Goal: Check status: Check status

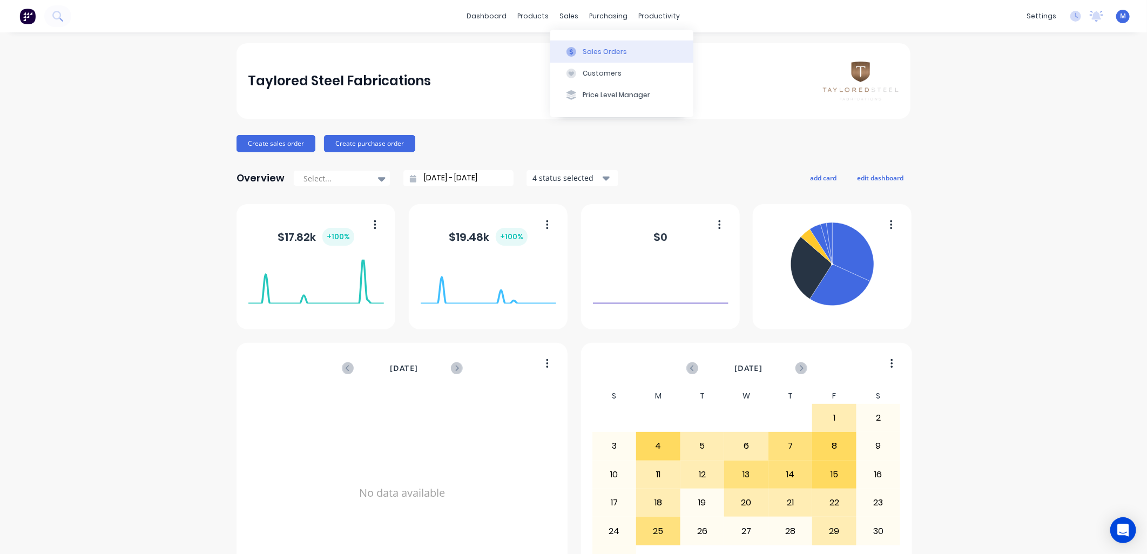
click at [574, 47] on icon at bounding box center [571, 52] width 10 height 10
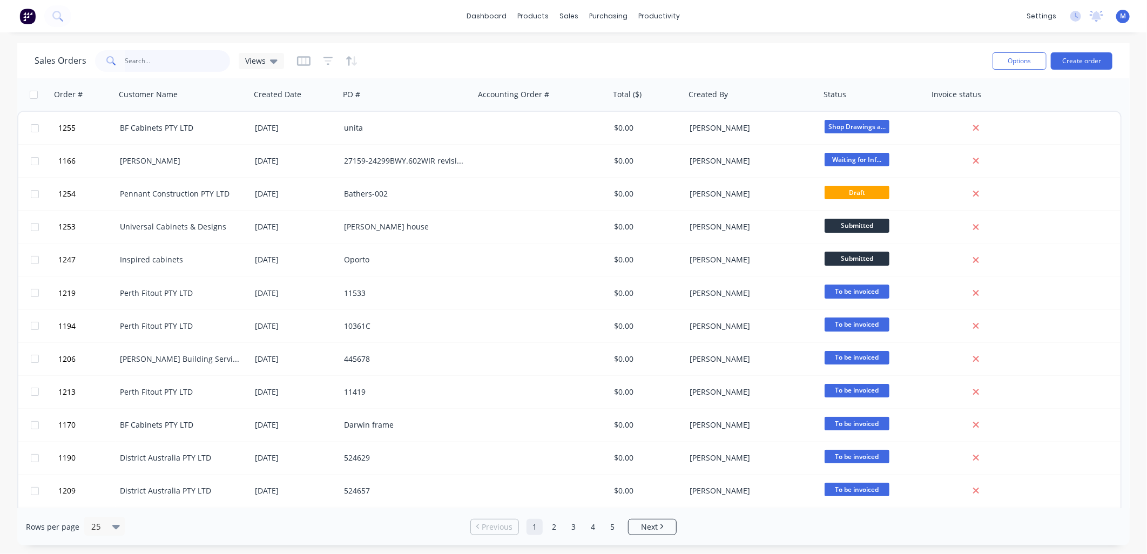
click at [206, 65] on input "text" at bounding box center [177, 61] width 105 height 22
type input "1175"
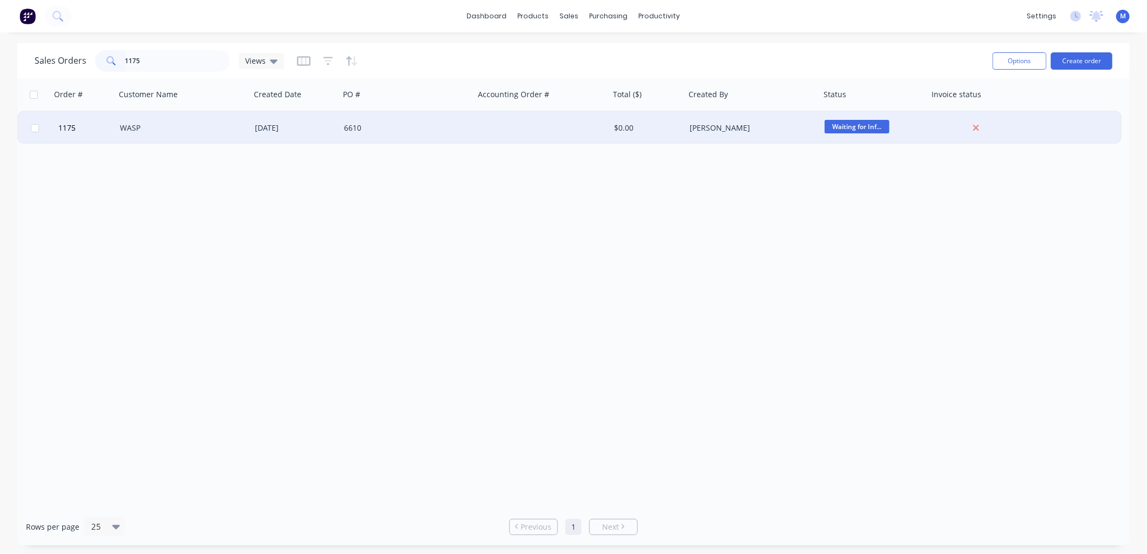
click at [121, 131] on div "WASP" at bounding box center [180, 128] width 120 height 11
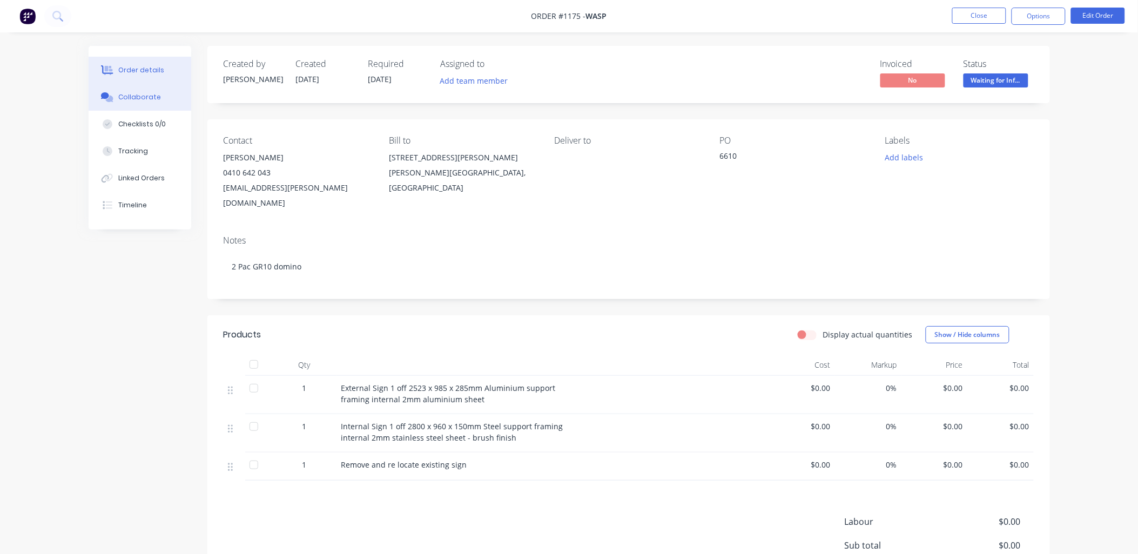
click at [143, 98] on div "Collaborate" at bounding box center [139, 97] width 43 height 10
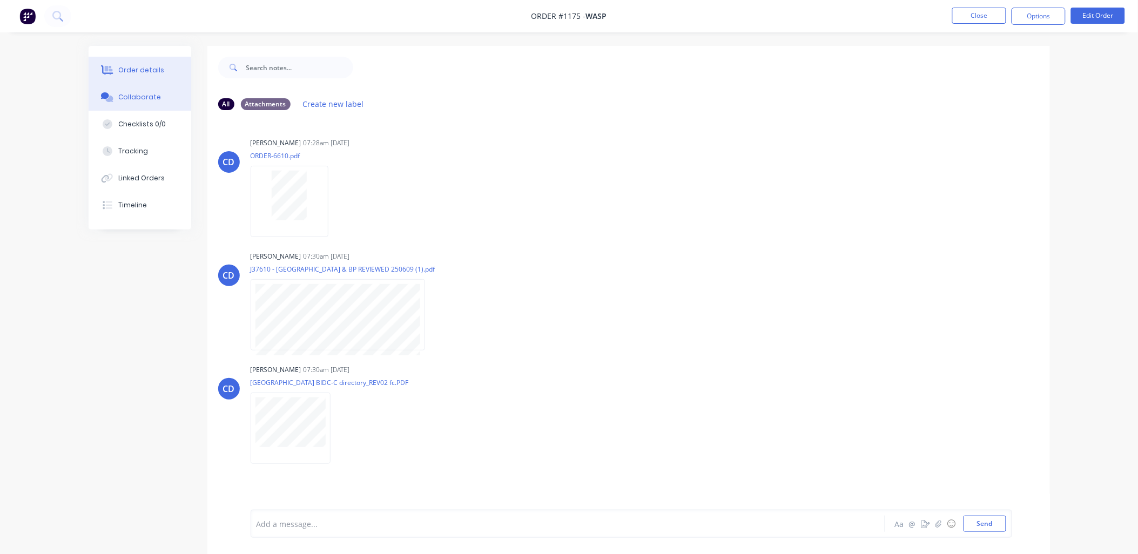
click at [158, 68] on div "Order details" at bounding box center [141, 70] width 46 height 10
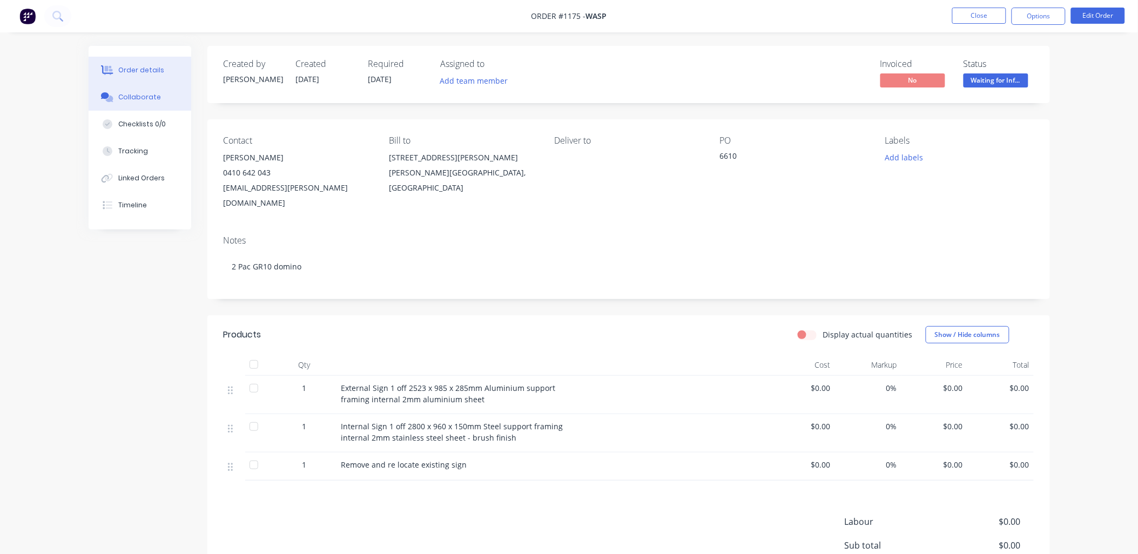
click at [133, 93] on div "Collaborate" at bounding box center [139, 97] width 43 height 10
